Goal: Information Seeking & Learning: Stay updated

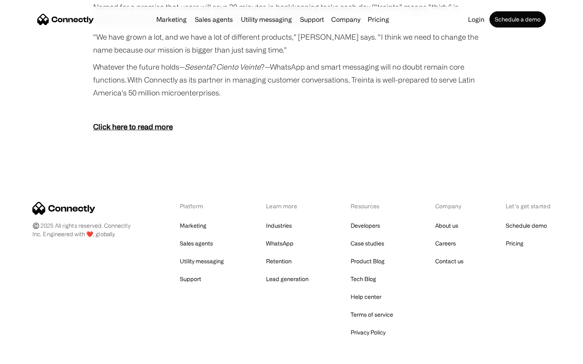
scroll to position [1489, 0]
